Goal: Check status: Check status

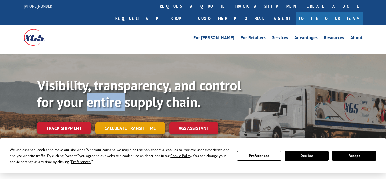
click at [138, 122] on link "Calculate transit time" at bounding box center [130, 128] width 69 height 12
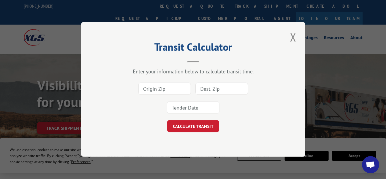
click at [171, 92] on input at bounding box center [164, 89] width 53 height 12
drag, startPoint x: 171, startPoint y: 92, endPoint x: 207, endPoint y: 53, distance: 53.2
click at [188, 73] on div "Enter your information below to calculate transit time. CALCULATE TRANSIT" at bounding box center [193, 100] width 167 height 64
click at [295, 36] on button "Close modal" at bounding box center [294, 37] width 10 height 16
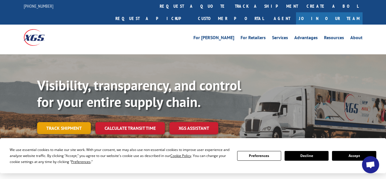
click at [81, 122] on link "Track shipment" at bounding box center [64, 128] width 54 height 12
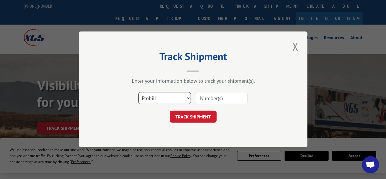
click at [152, 99] on select "Select category... Probill BOL PO" at bounding box center [164, 98] width 53 height 12
select select "bol"
click at [138, 92] on select "Select category... Probill BOL PO" at bounding box center [164, 98] width 53 height 12
